Goal: Task Accomplishment & Management: Use online tool/utility

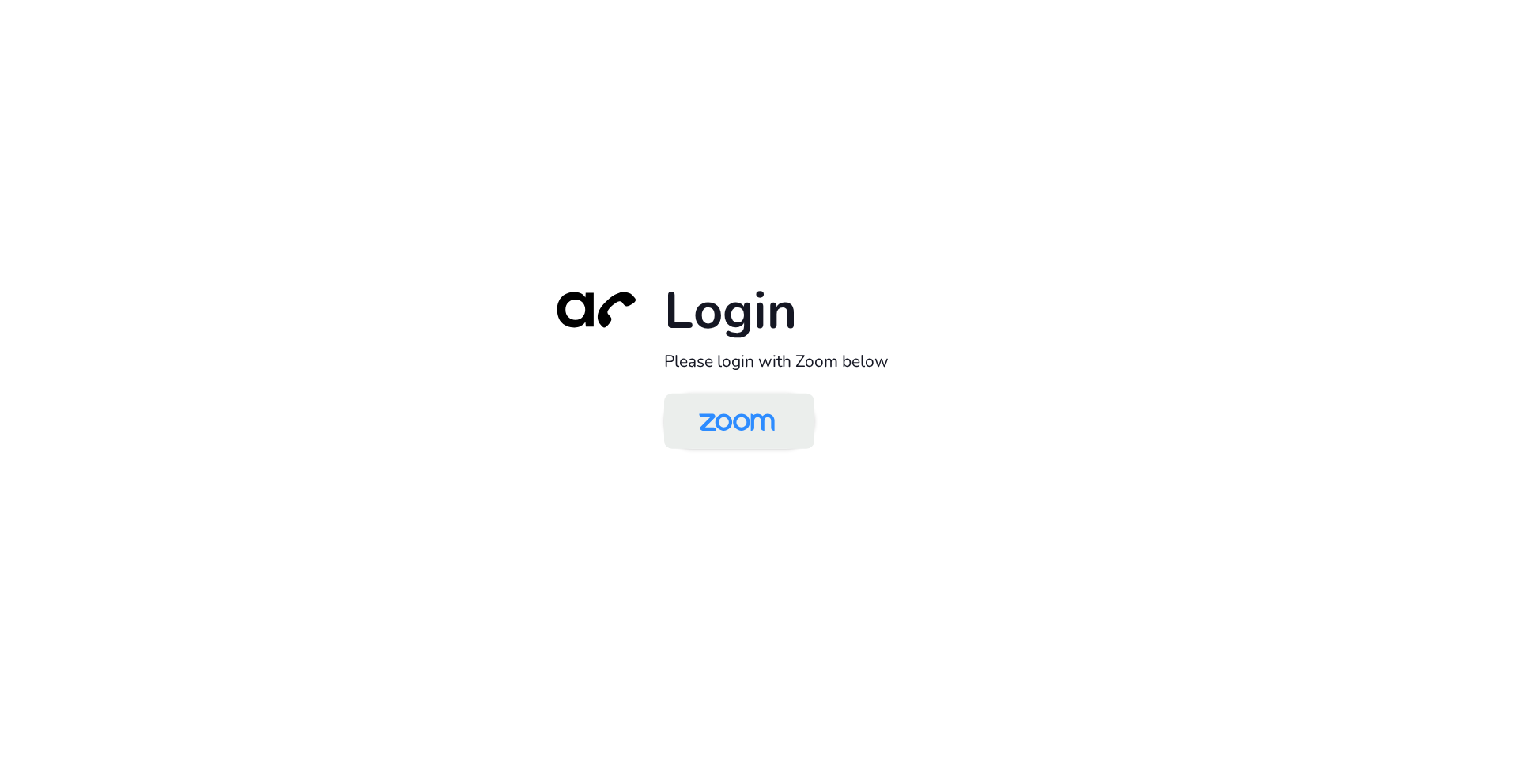
click at [733, 426] on img at bounding box center [736, 423] width 109 height 52
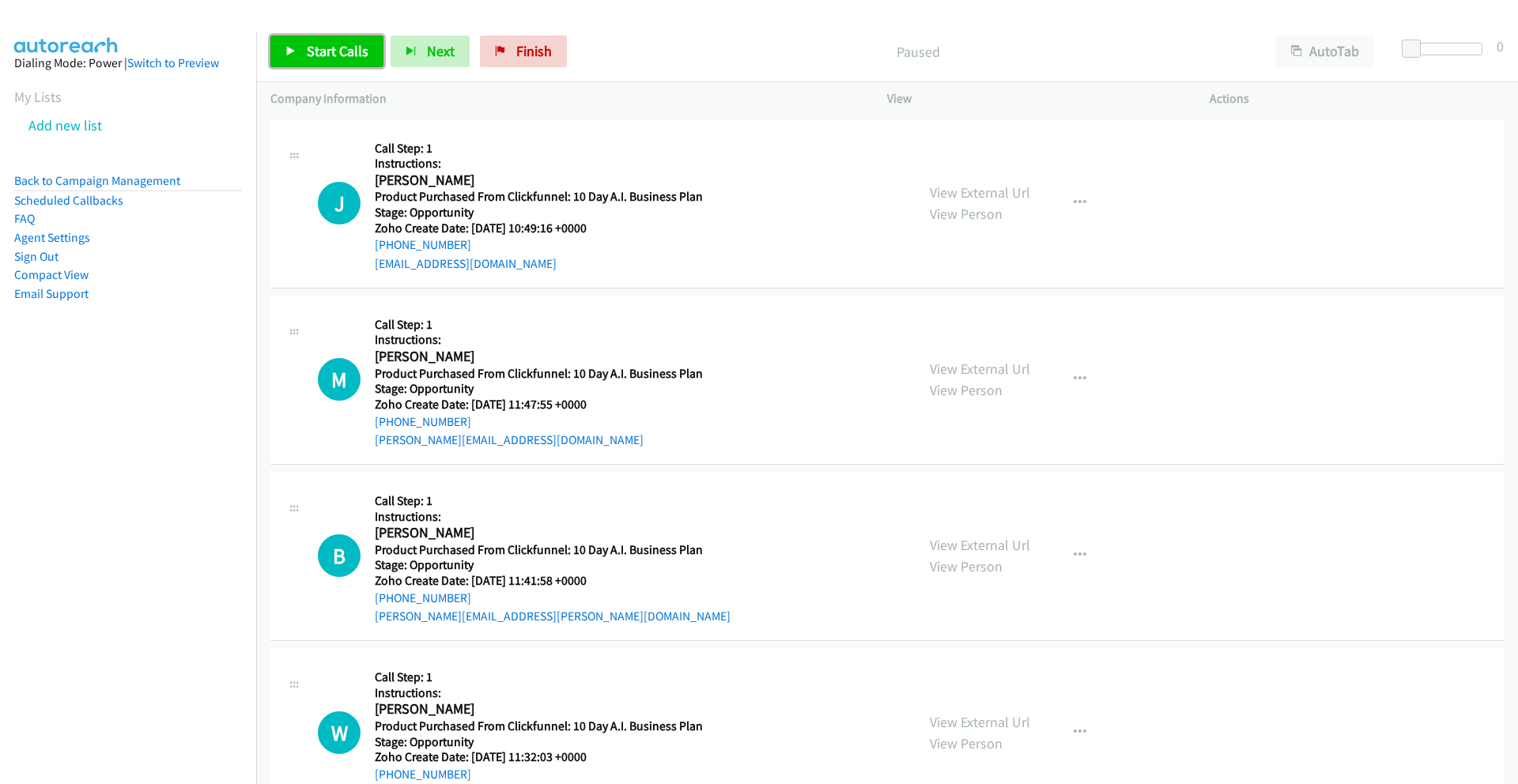
click at [316, 38] on link "Start Calls" at bounding box center [326, 51] width 113 height 32
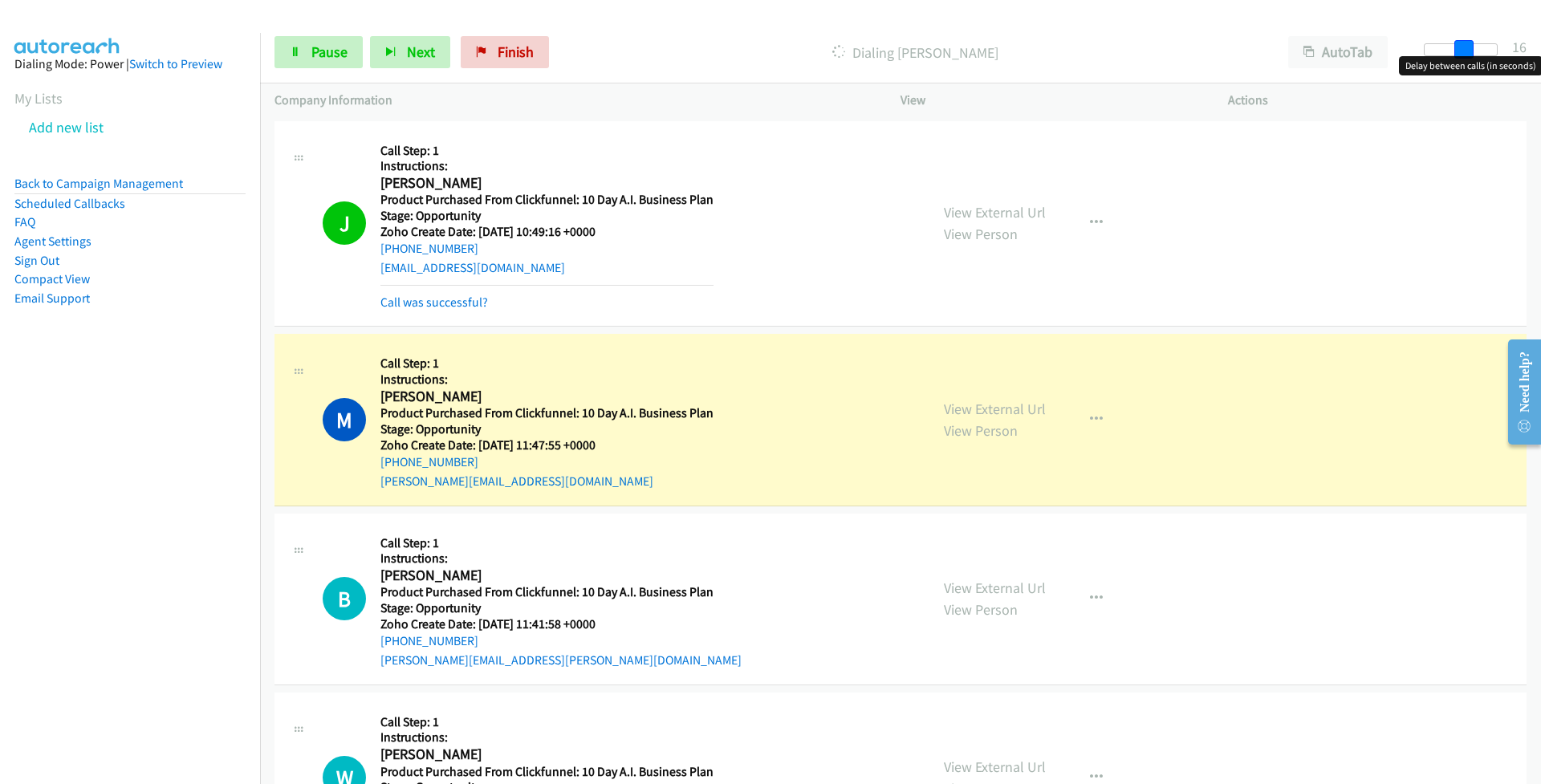
drag, startPoint x: 1429, startPoint y: 48, endPoint x: 1467, endPoint y: 48, distance: 38.0
click at [1467, 48] on span at bounding box center [1464, 50] width 19 height 19
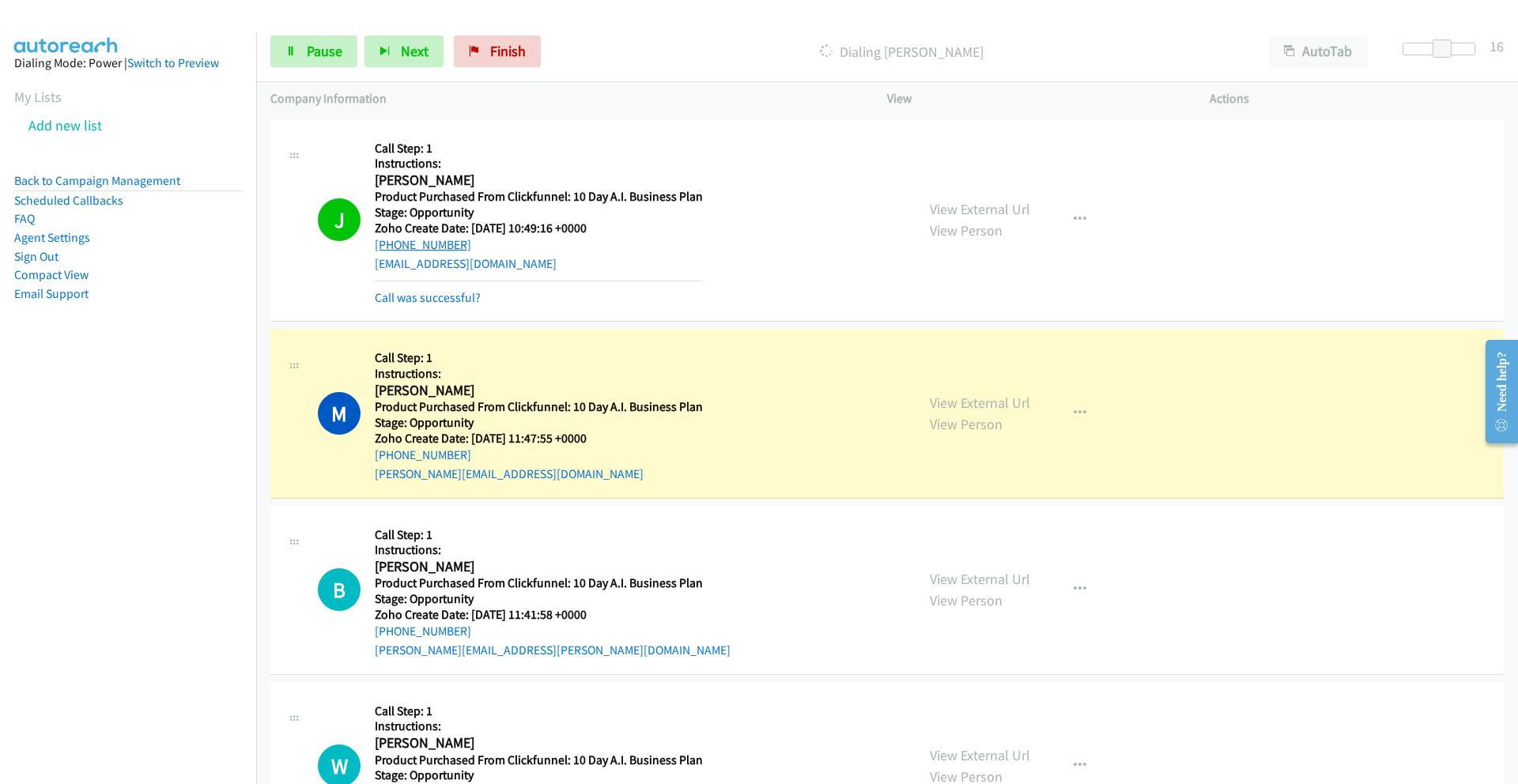
drag, startPoint x: 468, startPoint y: 248, endPoint x: 376, endPoint y: 248, distance: 92.0
click at [376, 248] on div "+1 570-594-4442" at bounding box center [539, 245] width 328 height 19
click at [326, 54] on span "Pause" at bounding box center [324, 51] width 35 height 18
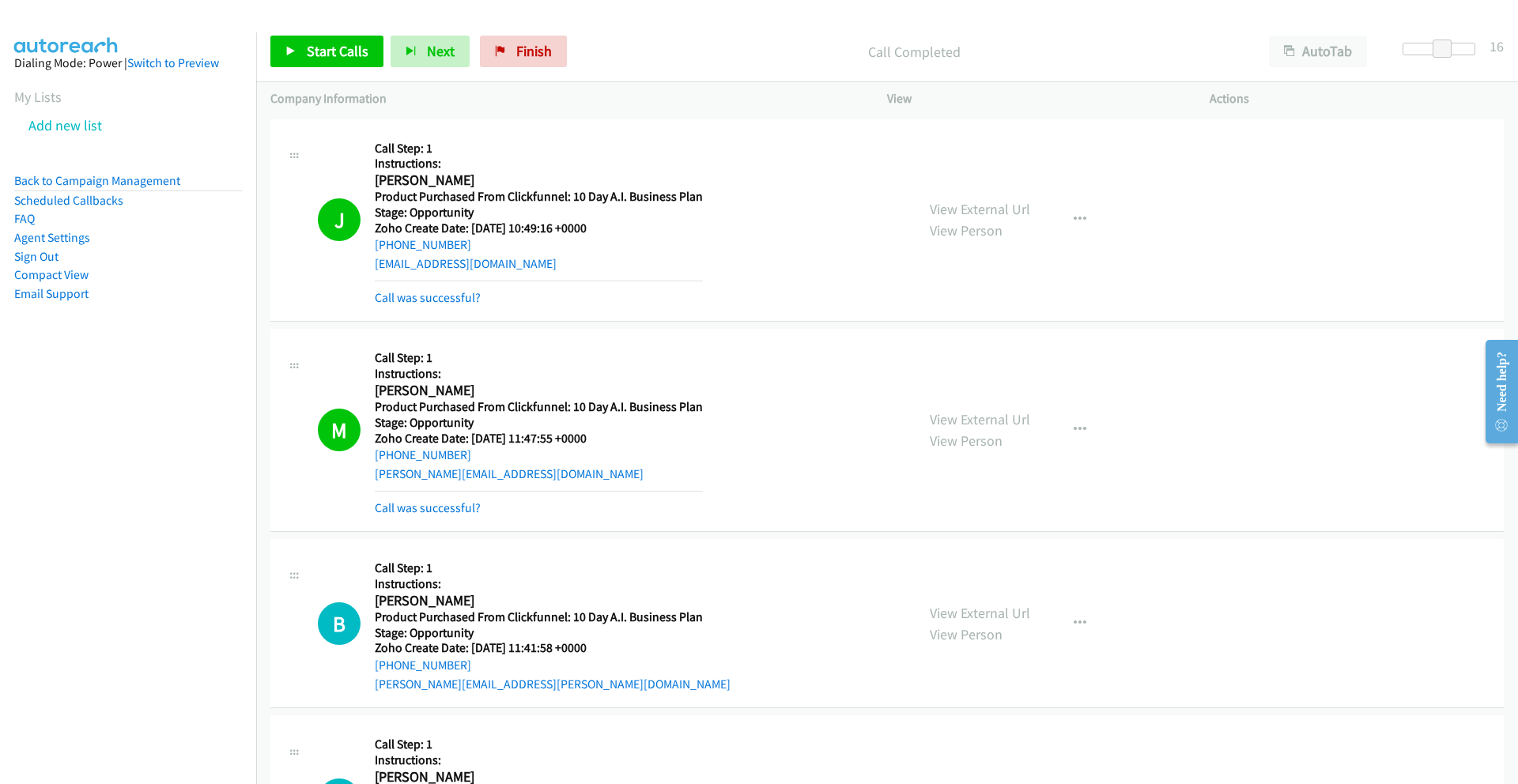
click at [464, 243] on div "+1 570-594-4442" at bounding box center [539, 245] width 328 height 19
drag, startPoint x: 464, startPoint y: 243, endPoint x: 370, endPoint y: 248, distance: 94.1
click at [372, 248] on div "J Callback Scheduled Call Step: 1 Instructions: Janette Haas America/New_York P…" at bounding box center [609, 221] width 583 height 174
copy link "+1 570-594-4442"
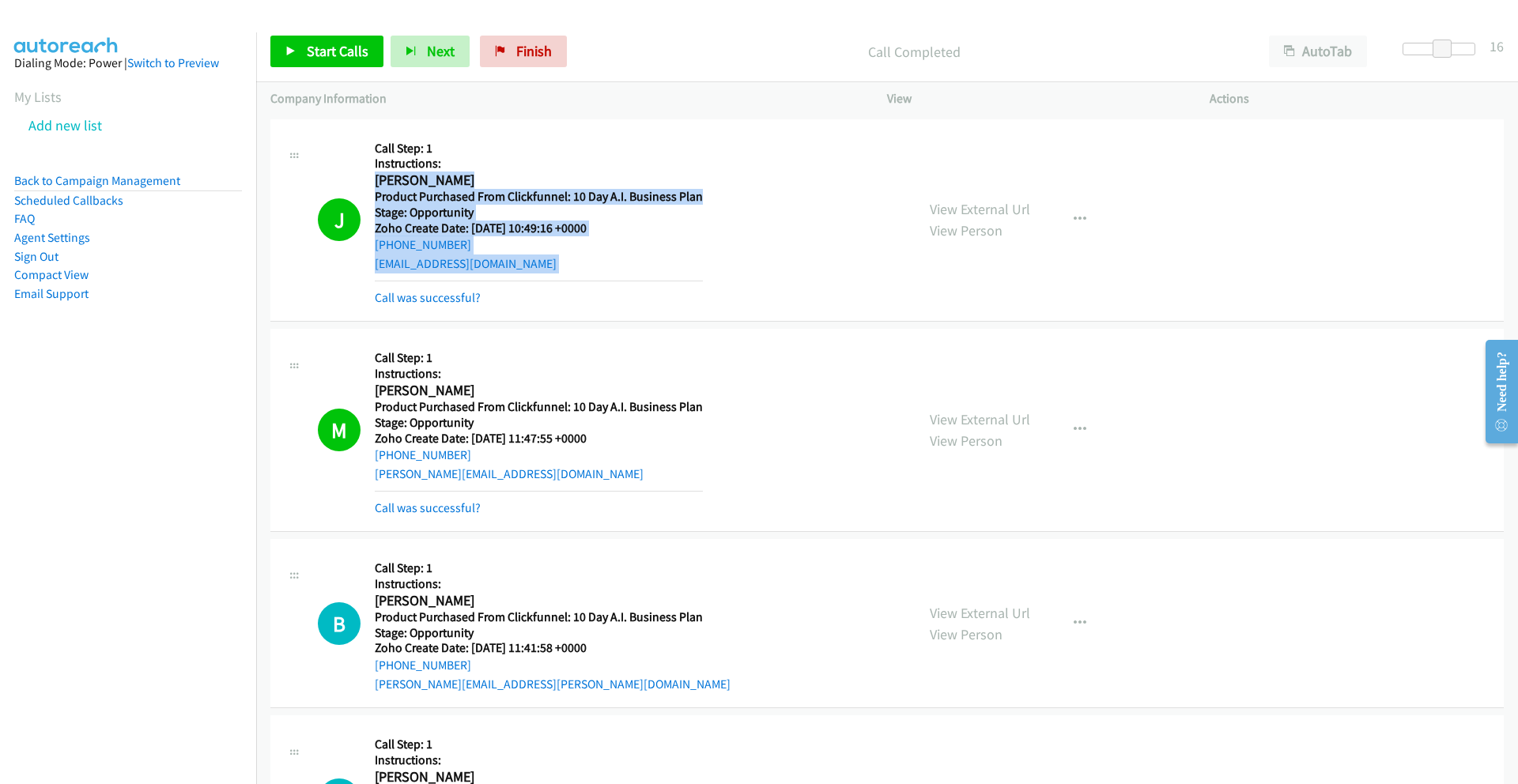
drag, startPoint x: 375, startPoint y: 180, endPoint x: 383, endPoint y: 280, distance: 100.3
click at [383, 280] on div "Callback Scheduled Call Step: 1 Instructions: Janette Haas America/New_York Pro…" at bounding box center [539, 221] width 328 height 174
copy div "Janette Haas America/New_York Product Purchased From Clickfunnel: 10 Day A.I. B…"
click at [523, 249] on div "+1 570-594-4442" at bounding box center [539, 245] width 328 height 19
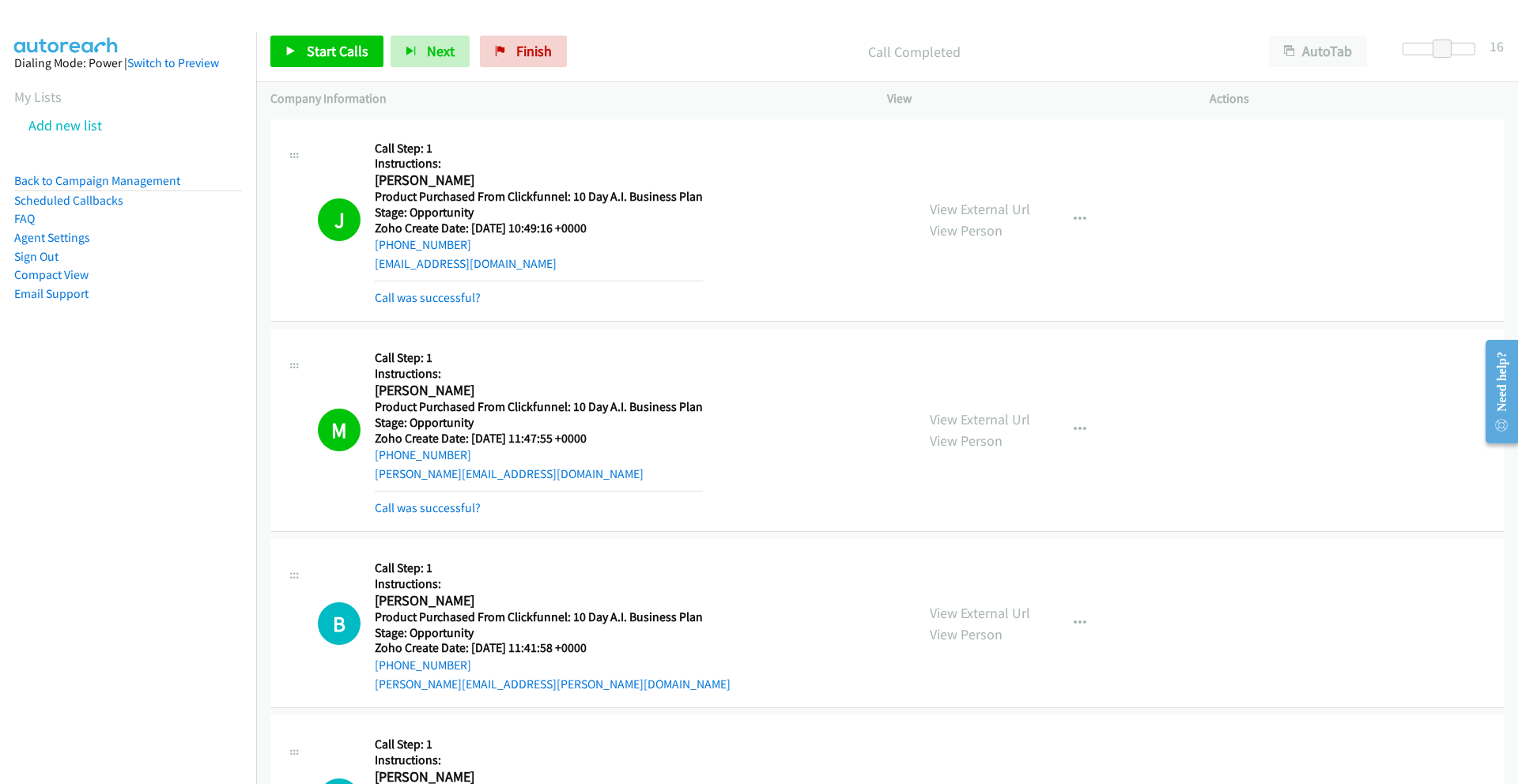
click at [523, 249] on div "+1 570-594-4442" at bounding box center [539, 245] width 328 height 19
click at [472, 245] on div "+1 570-594-4442" at bounding box center [539, 245] width 328 height 19
drag, startPoint x: 463, startPoint y: 241, endPoint x: 372, endPoint y: 249, distance: 91.4
click at [372, 249] on div "J Callback Scheduled Call Step: 1 Instructions: Janette Haas America/New_York P…" at bounding box center [609, 221] width 583 height 174
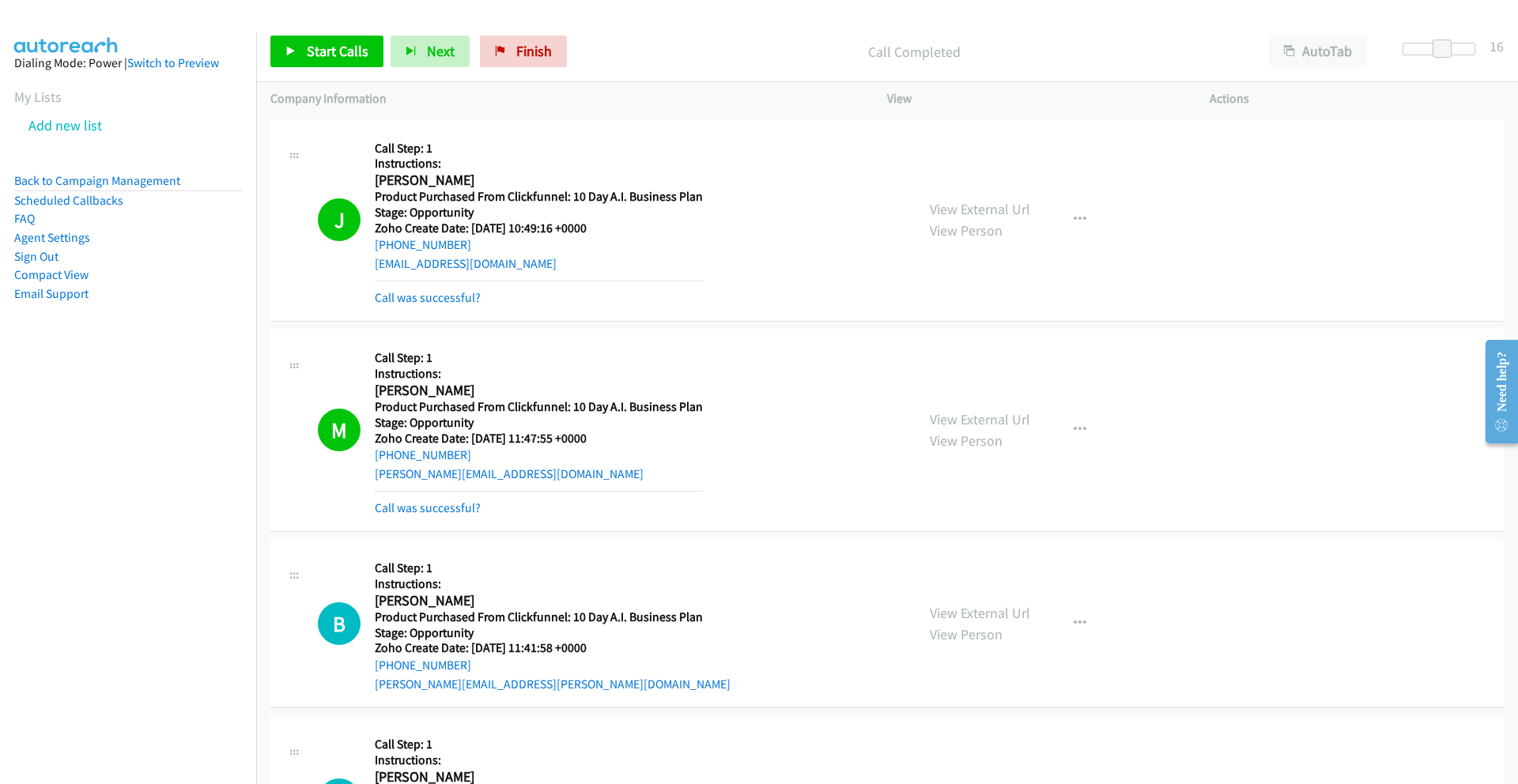
copy link "+1 570-594-4442"
click at [463, 298] on link "Call was successful?" at bounding box center [427, 297] width 106 height 15
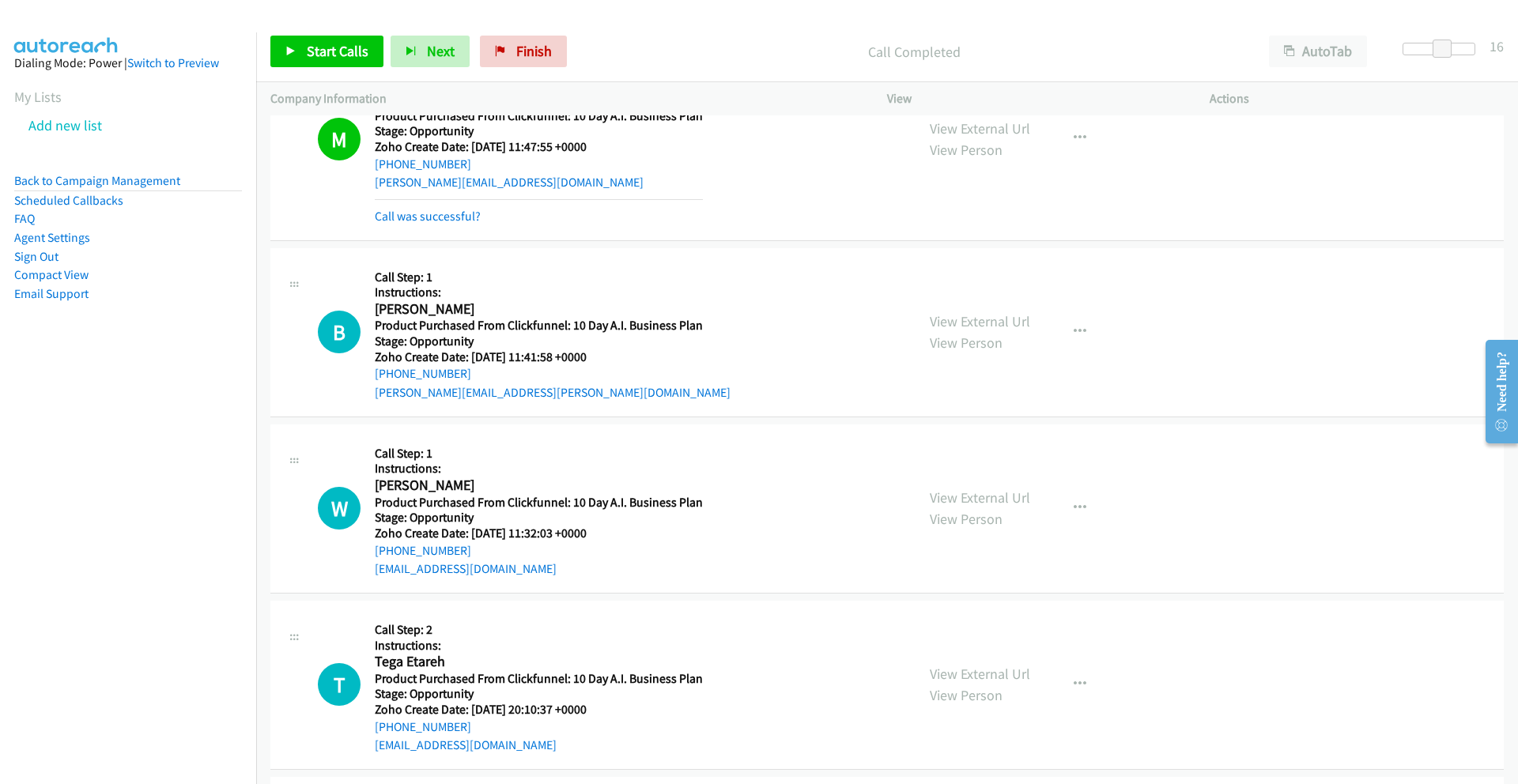
scroll to position [259, 0]
click at [339, 54] on span "Start Calls" at bounding box center [337, 51] width 61 height 18
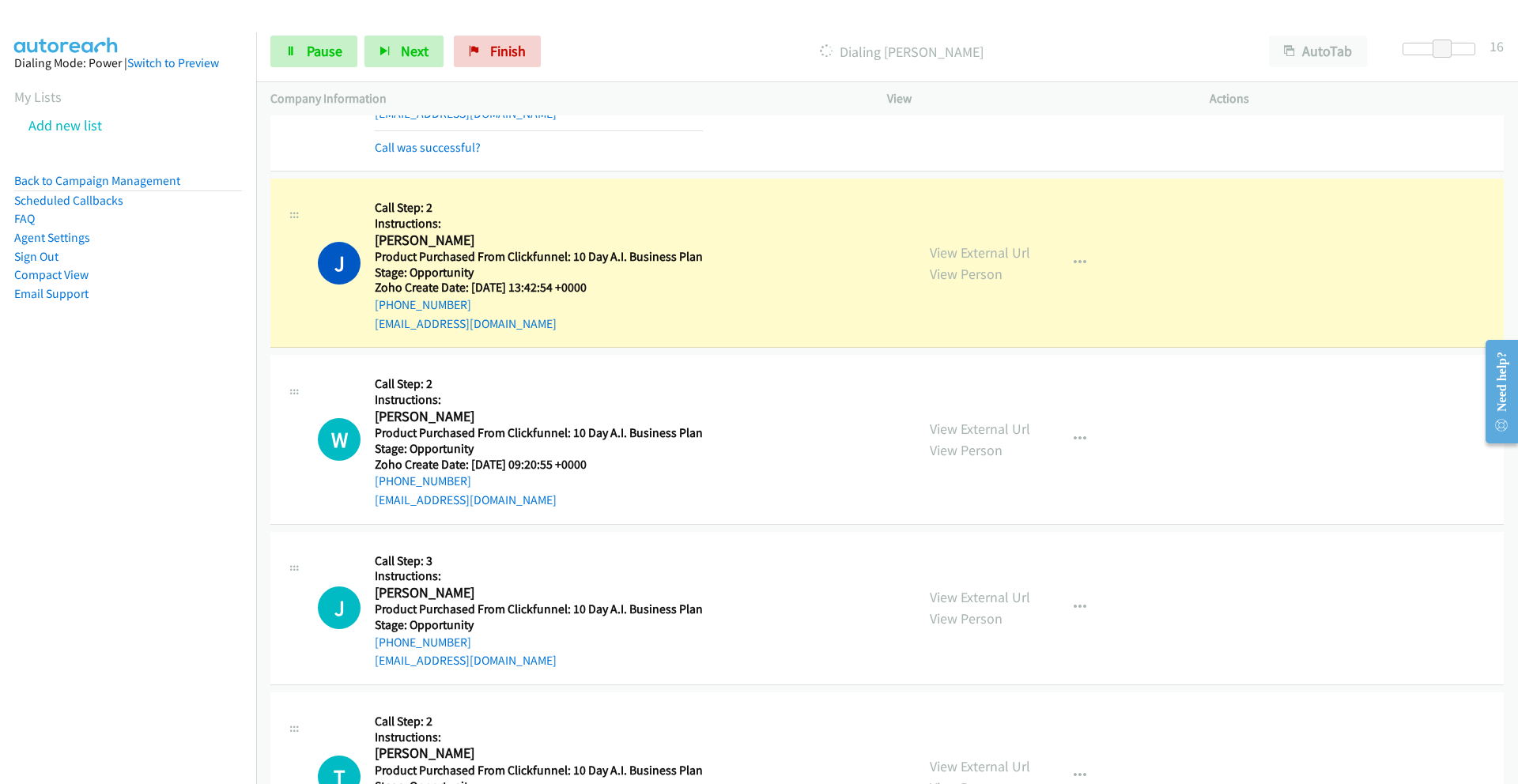
scroll to position [1772, 0]
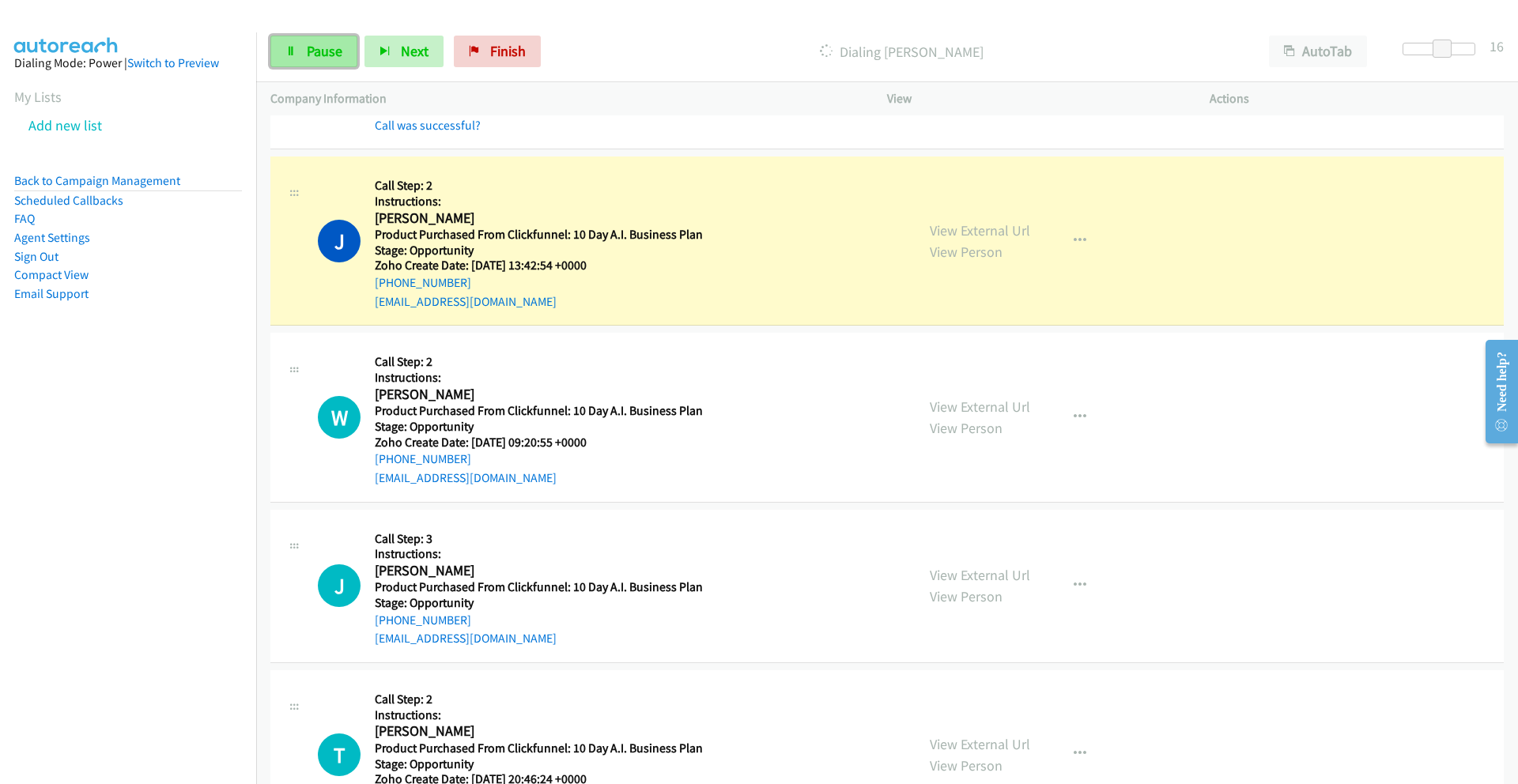
click at [339, 44] on span "Pause" at bounding box center [324, 51] width 35 height 18
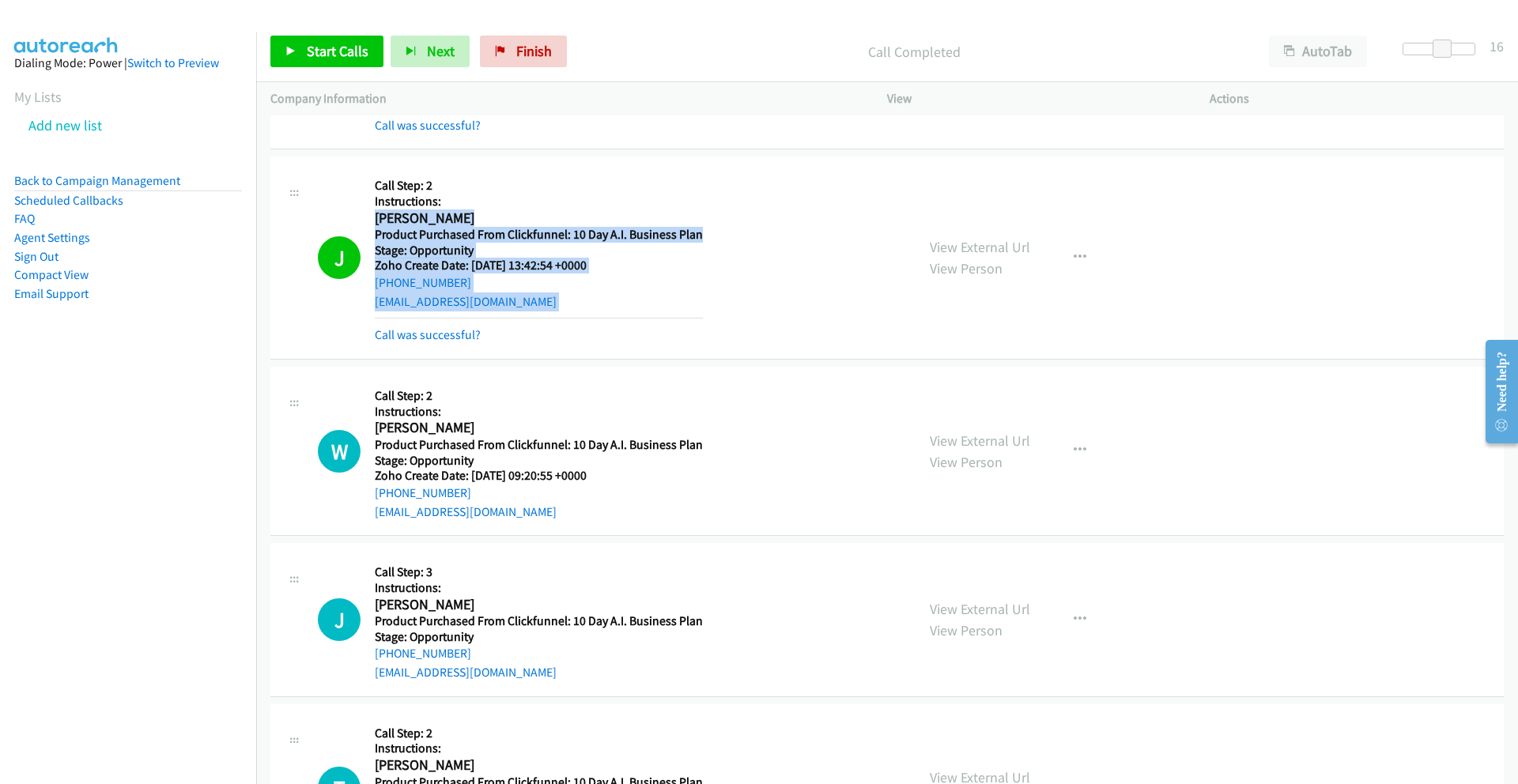
drag, startPoint x: 376, startPoint y: 215, endPoint x: 389, endPoint y: 312, distance: 97.9
click at [390, 314] on div "Callback Scheduled Call Step: 2 Instructions: Jason Brock America/New_York Prod…" at bounding box center [539, 258] width 328 height 174
copy div "Jason Brock America/New_York Product Purchased From Clickfunnel: 10 Day A.I. Bu…"
click at [328, 44] on span "Start Calls" at bounding box center [337, 51] width 61 height 18
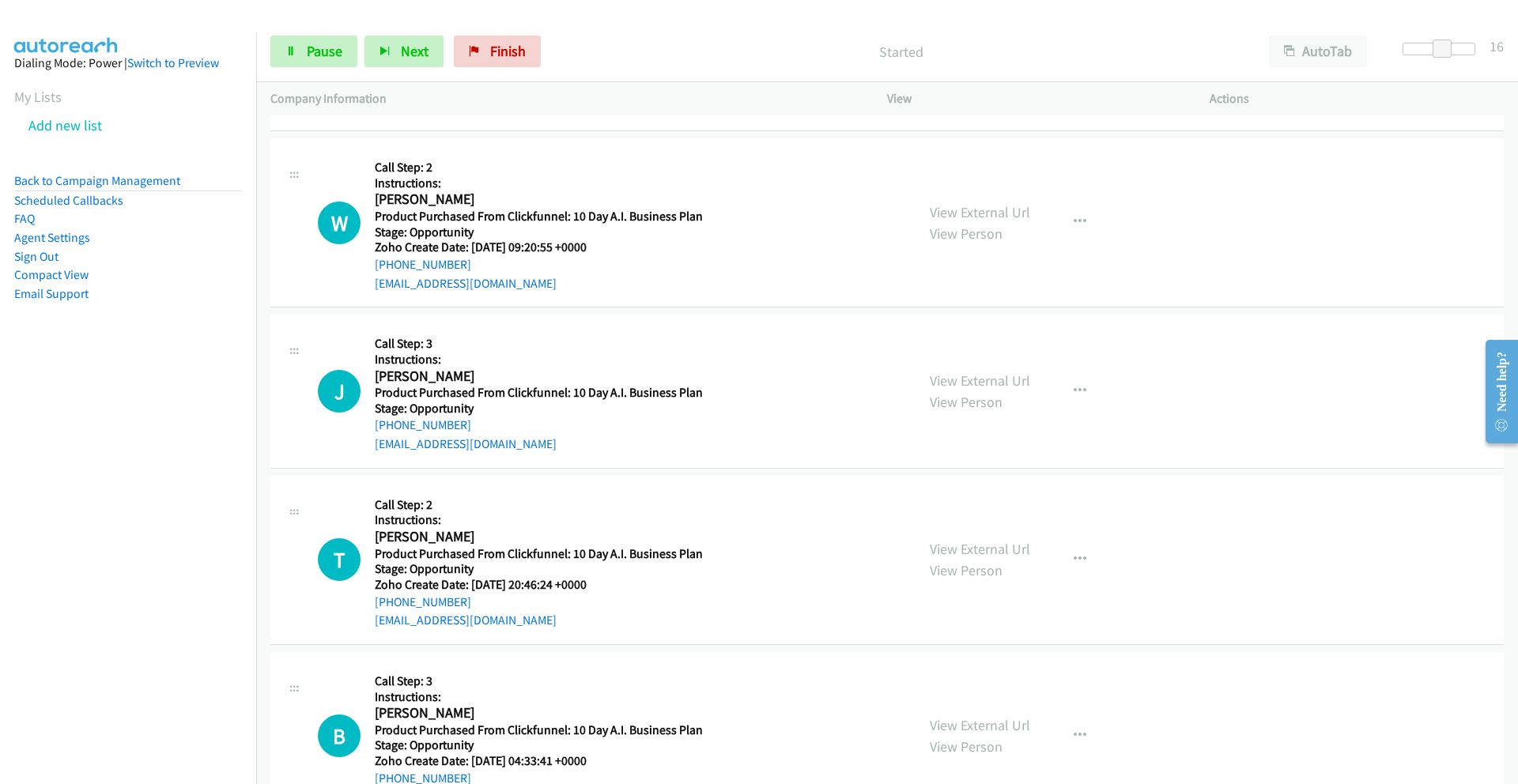
scroll to position [2002, 0]
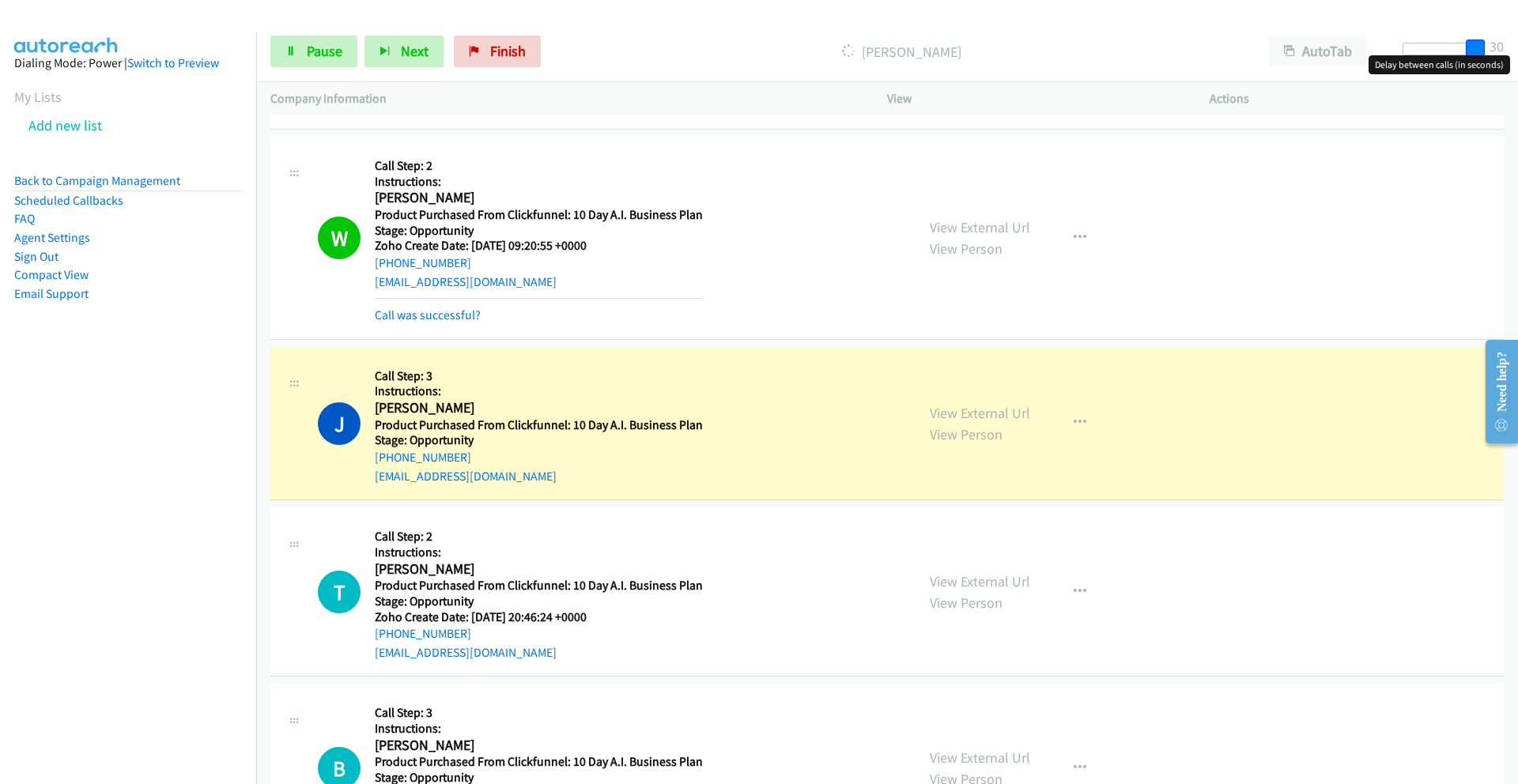
drag, startPoint x: 1439, startPoint y: 50, endPoint x: 1480, endPoint y: 43, distance: 41.6
click at [1480, 43] on span at bounding box center [1475, 49] width 19 height 19
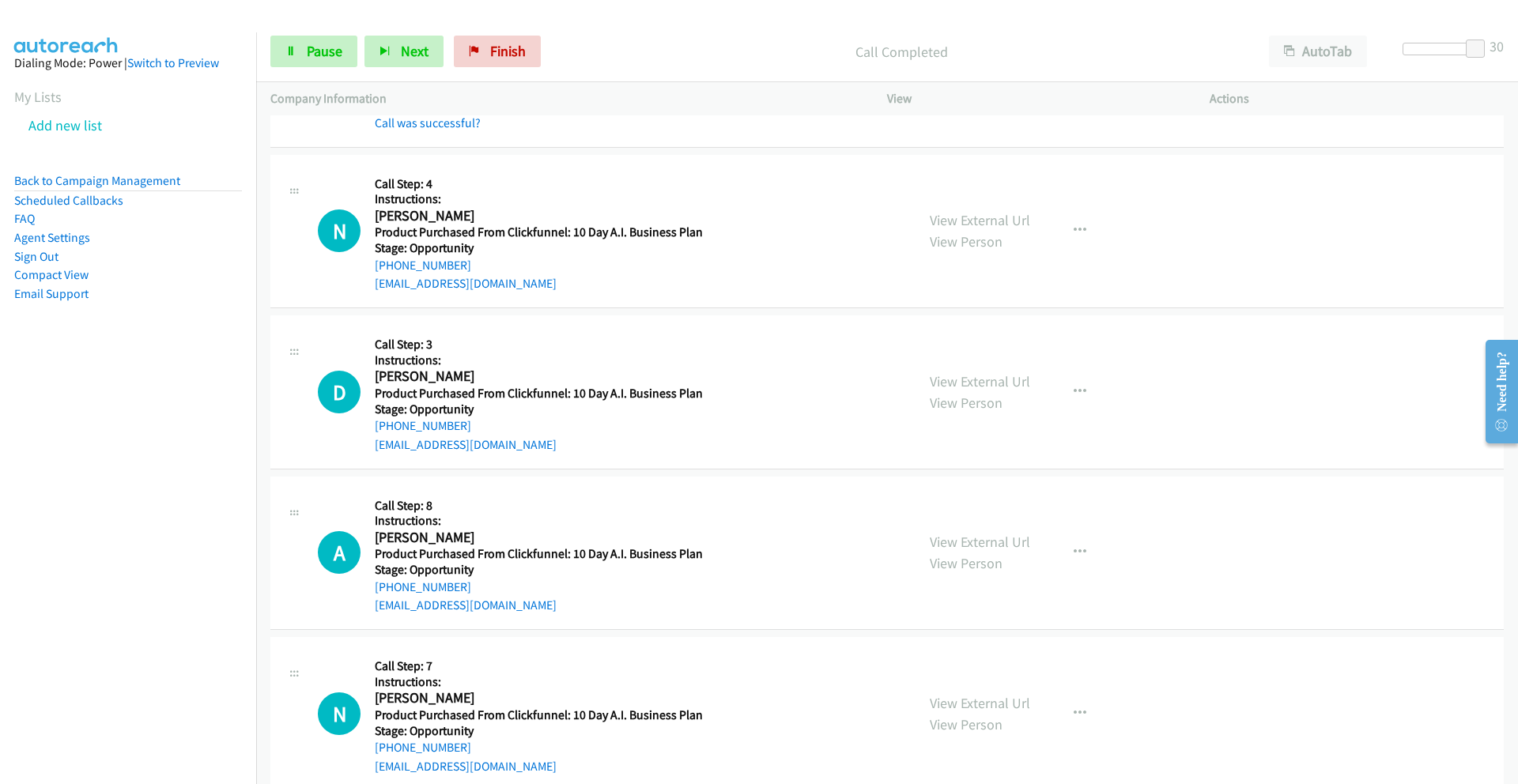
scroll to position [2810, 0]
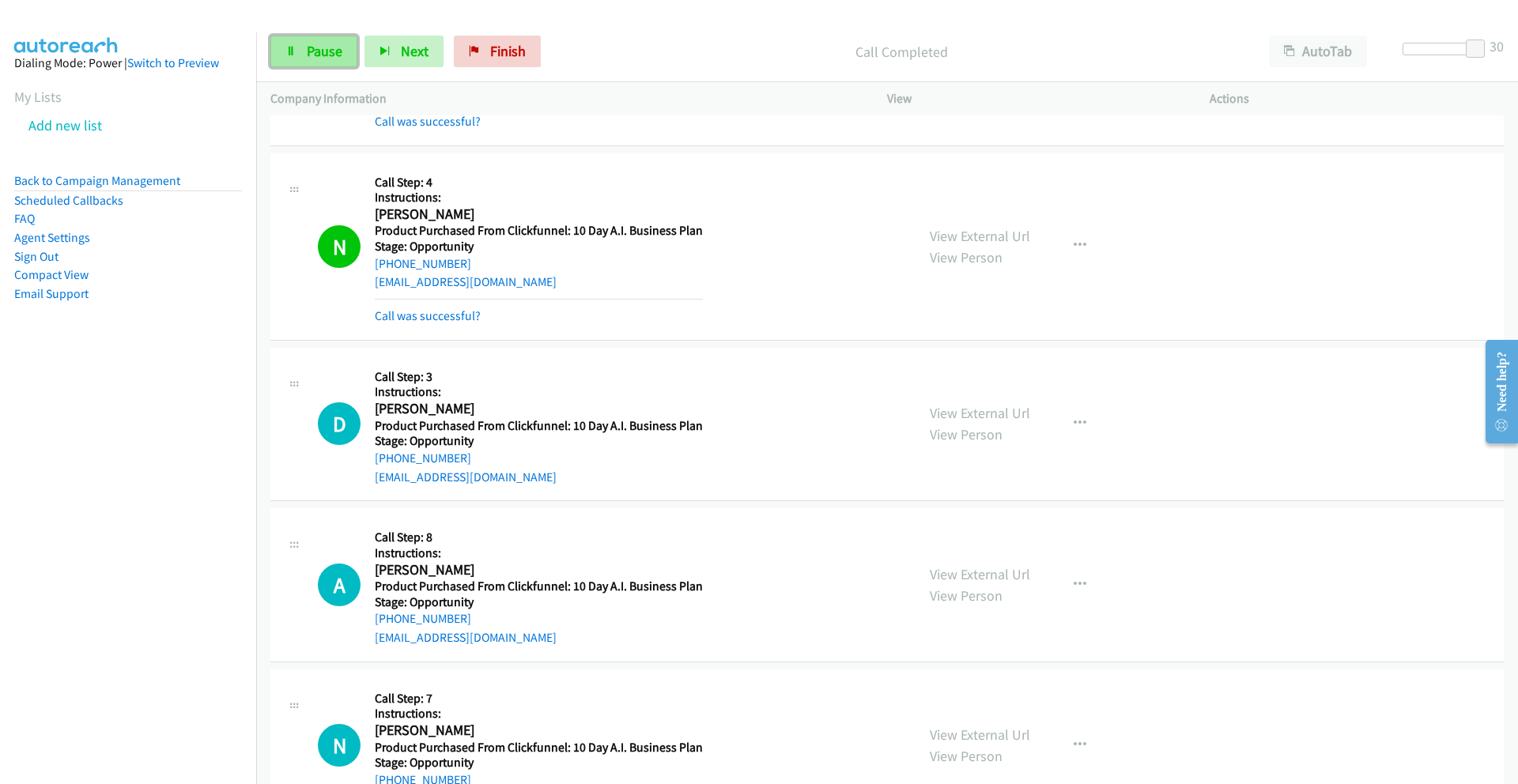
click at [330, 47] on span "Pause" at bounding box center [324, 51] width 35 height 18
click at [313, 60] on link "Start Calls" at bounding box center [326, 51] width 113 height 32
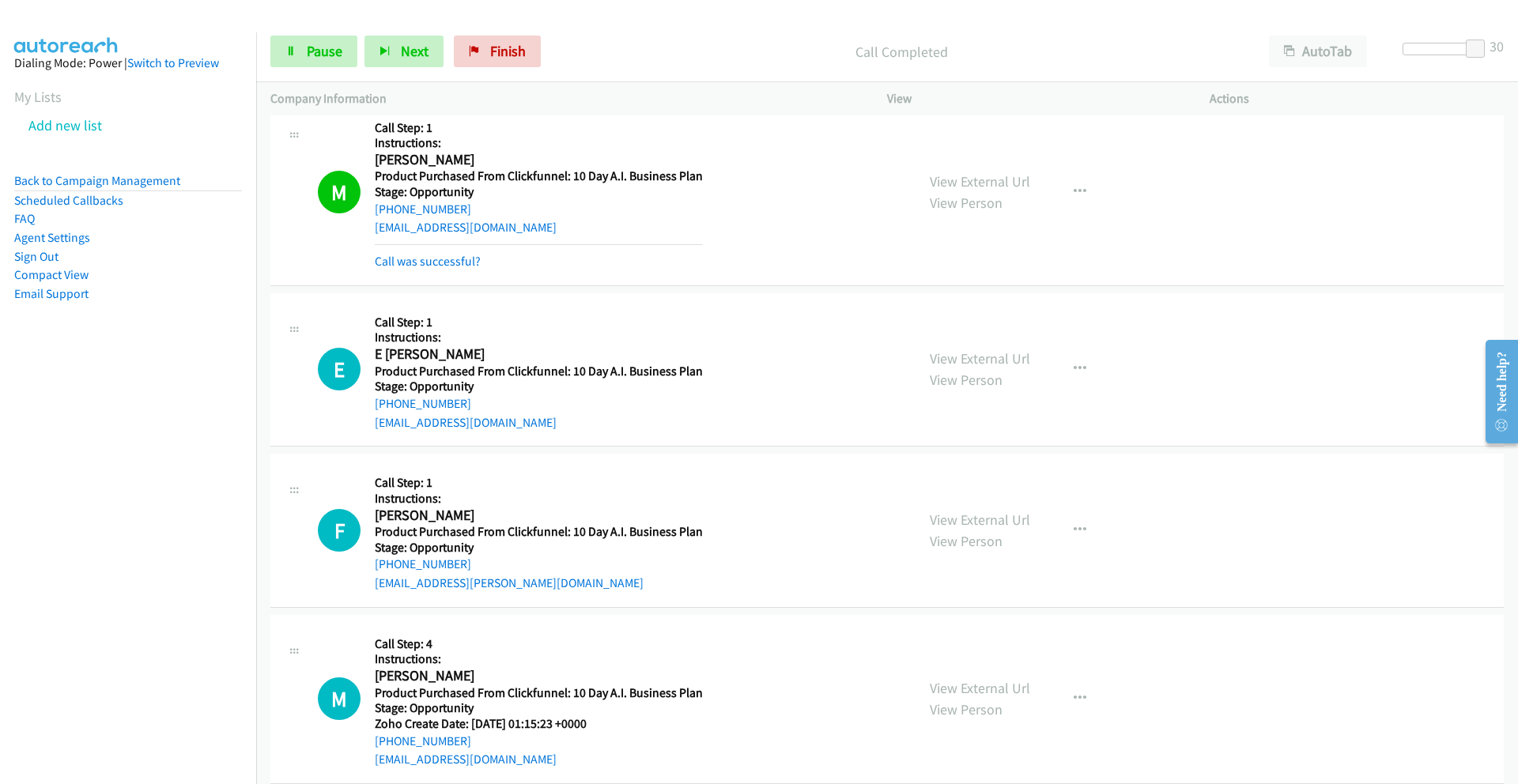
scroll to position [4408, 0]
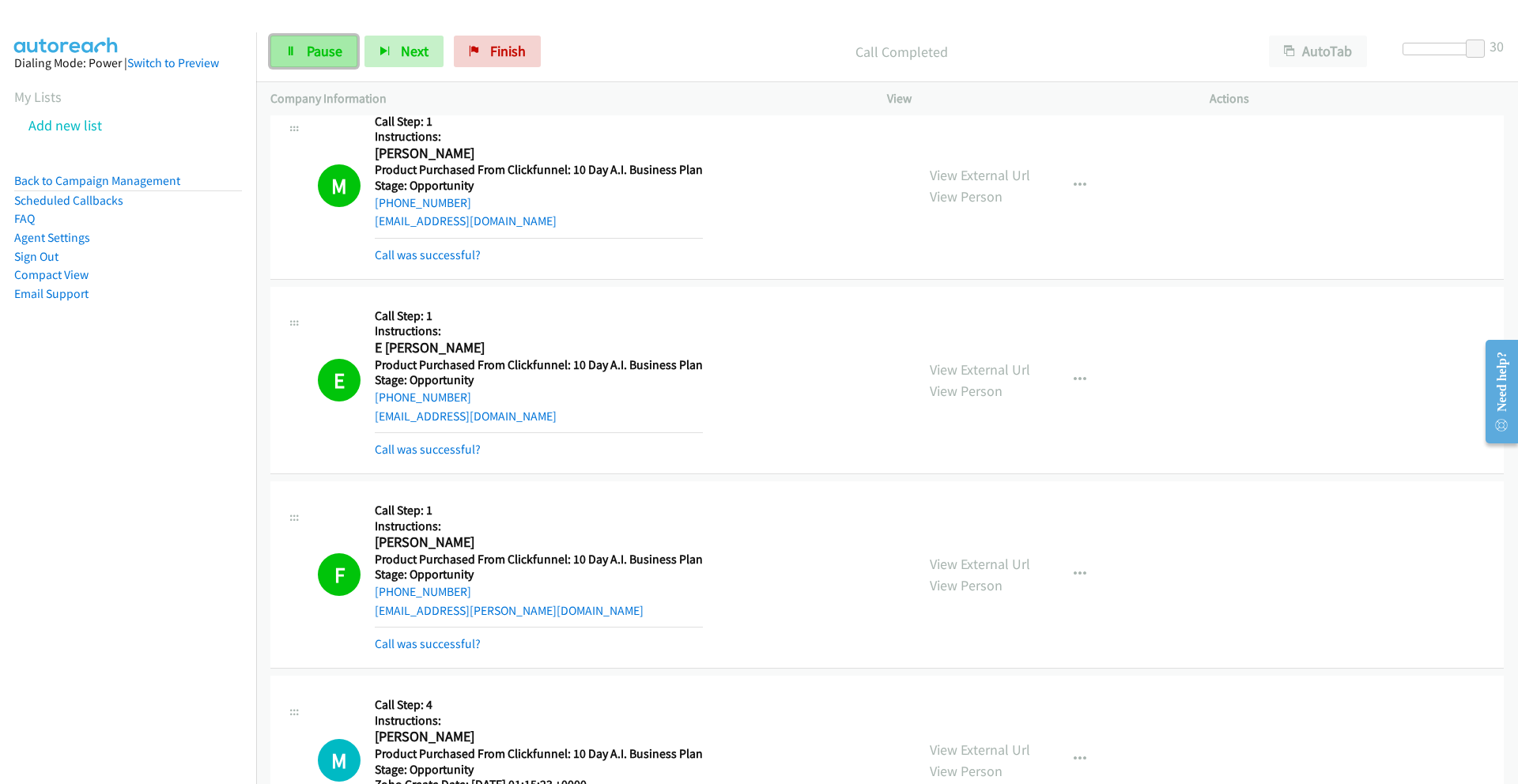
click at [297, 47] on link "Pause" at bounding box center [313, 51] width 87 height 32
click at [352, 56] on span "Start Calls" at bounding box center [337, 51] width 61 height 18
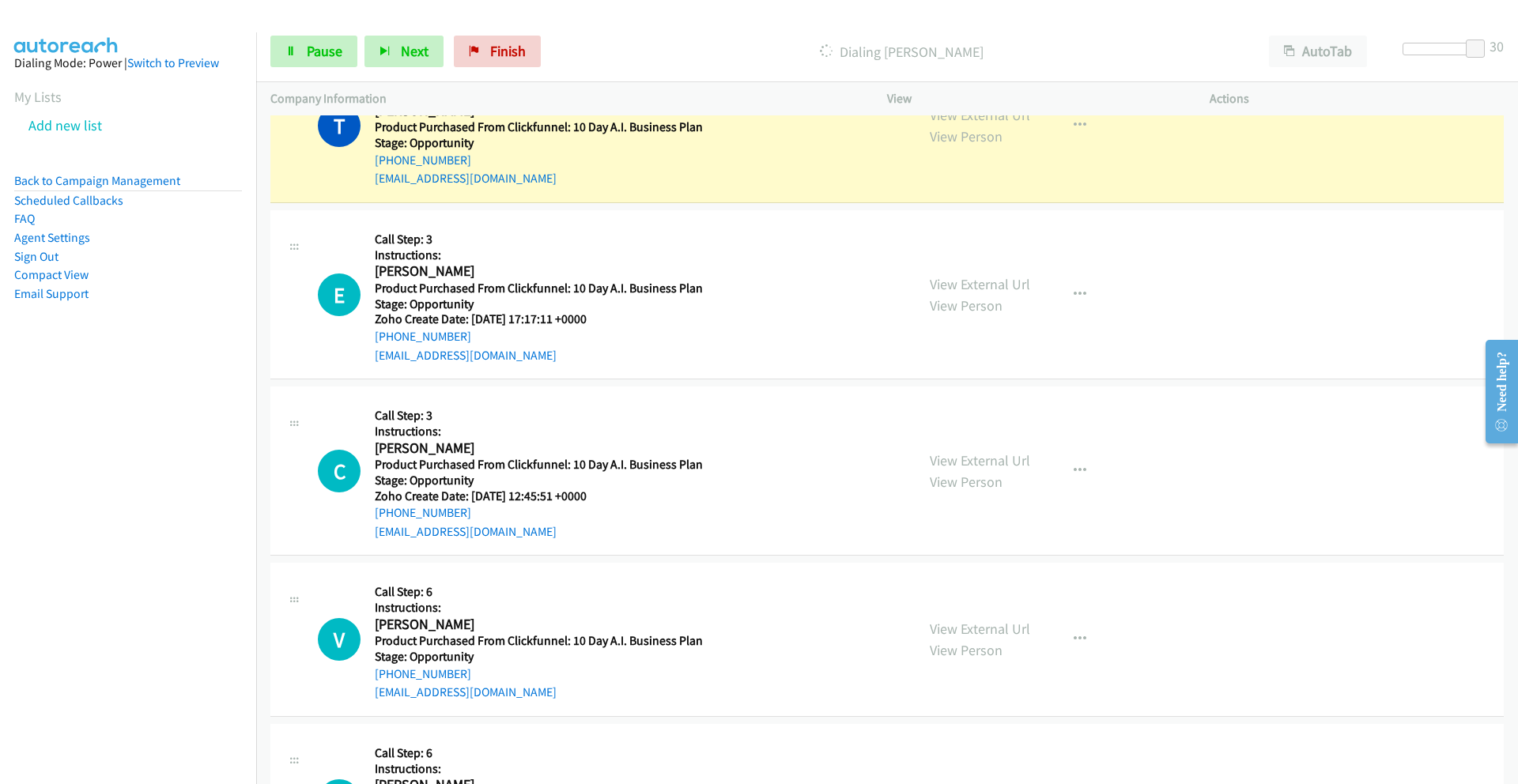
scroll to position [7413, 0]
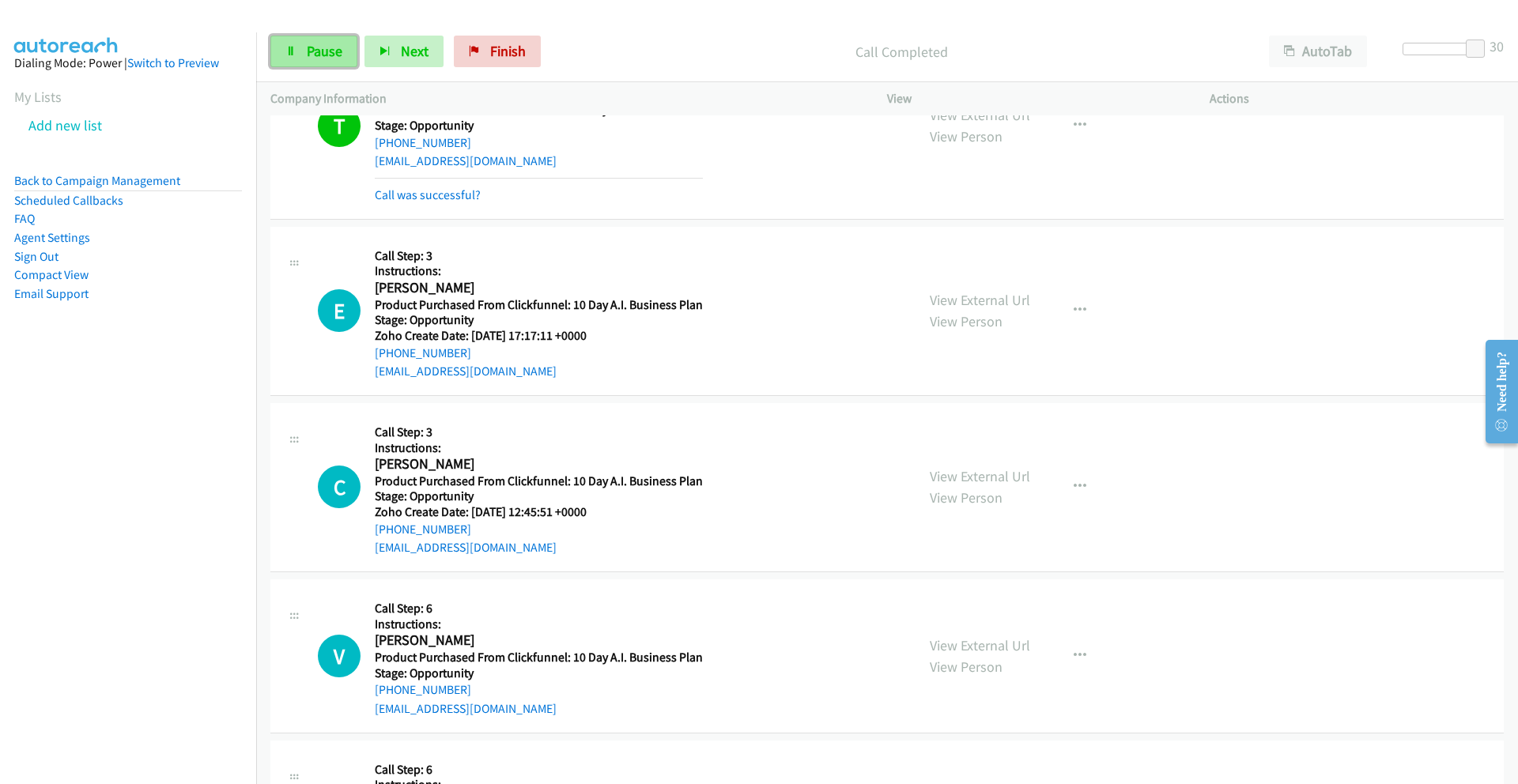
click at [312, 57] on span "Pause" at bounding box center [324, 51] width 35 height 18
click at [312, 57] on div "Start Calls Pause Next Finish" at bounding box center [408, 51] width 277 height 32
click at [305, 60] on link "Start Calls" at bounding box center [326, 51] width 113 height 32
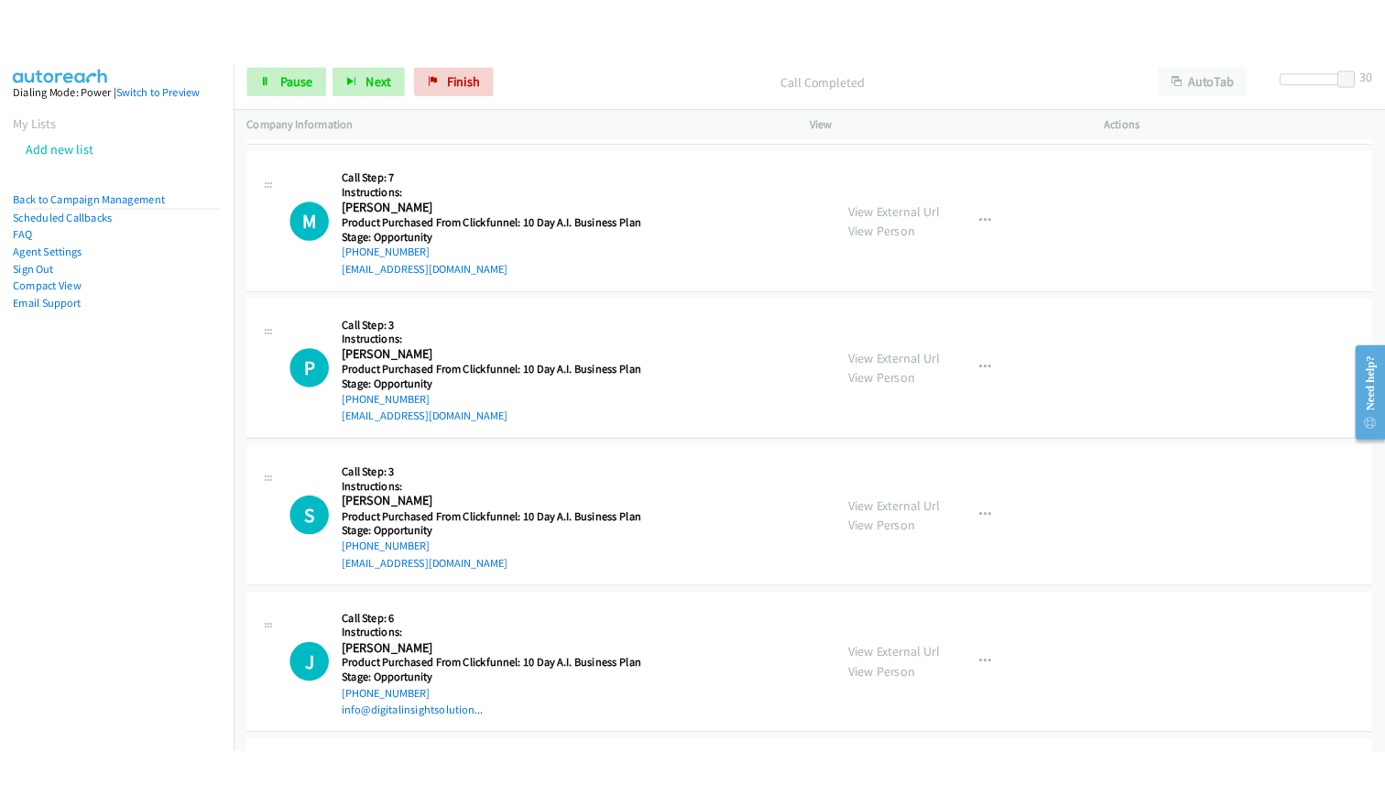
scroll to position [9836, 0]
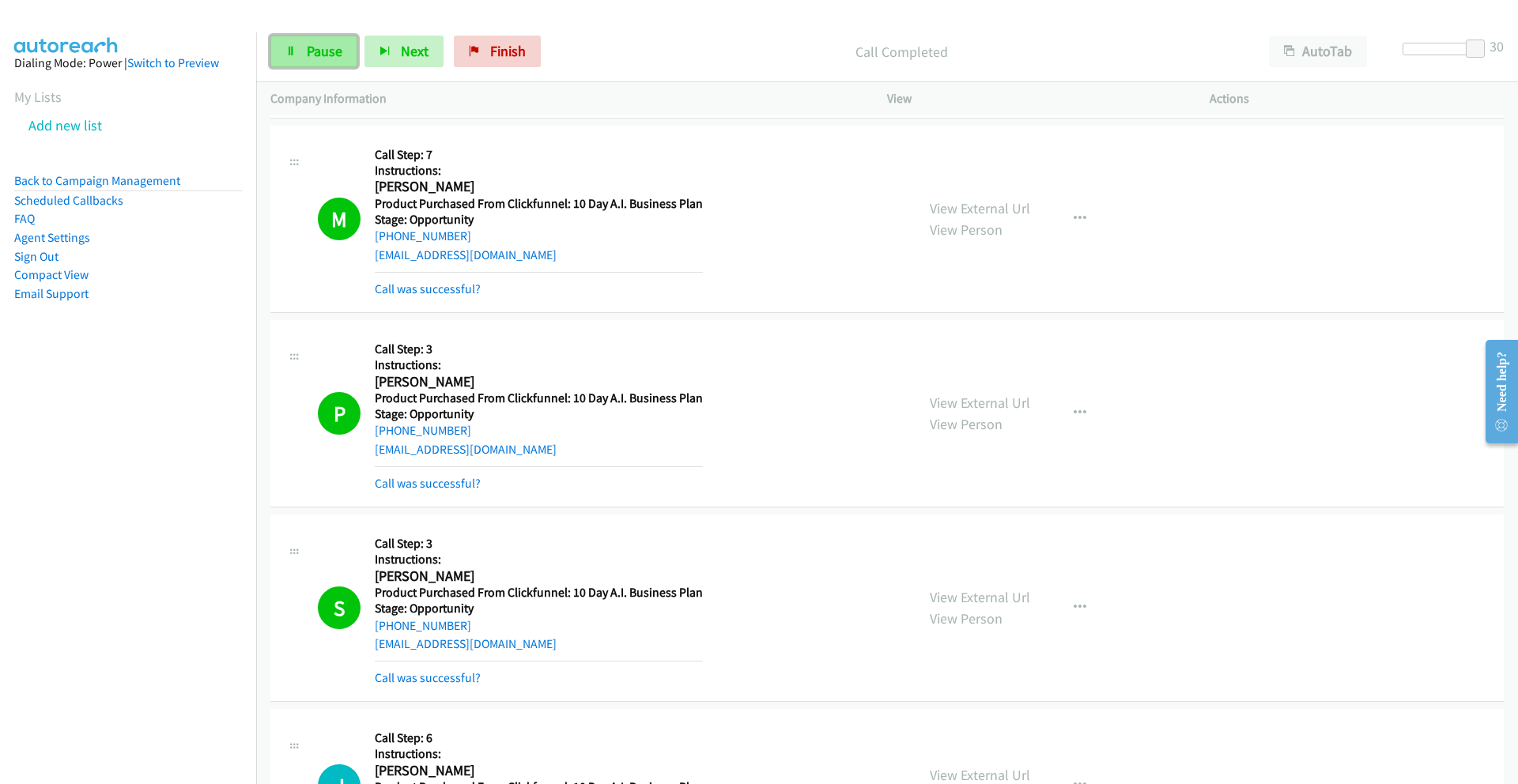
click at [311, 55] on span "Pause" at bounding box center [324, 51] width 35 height 18
